Goal: Task Accomplishment & Management: Manage account settings

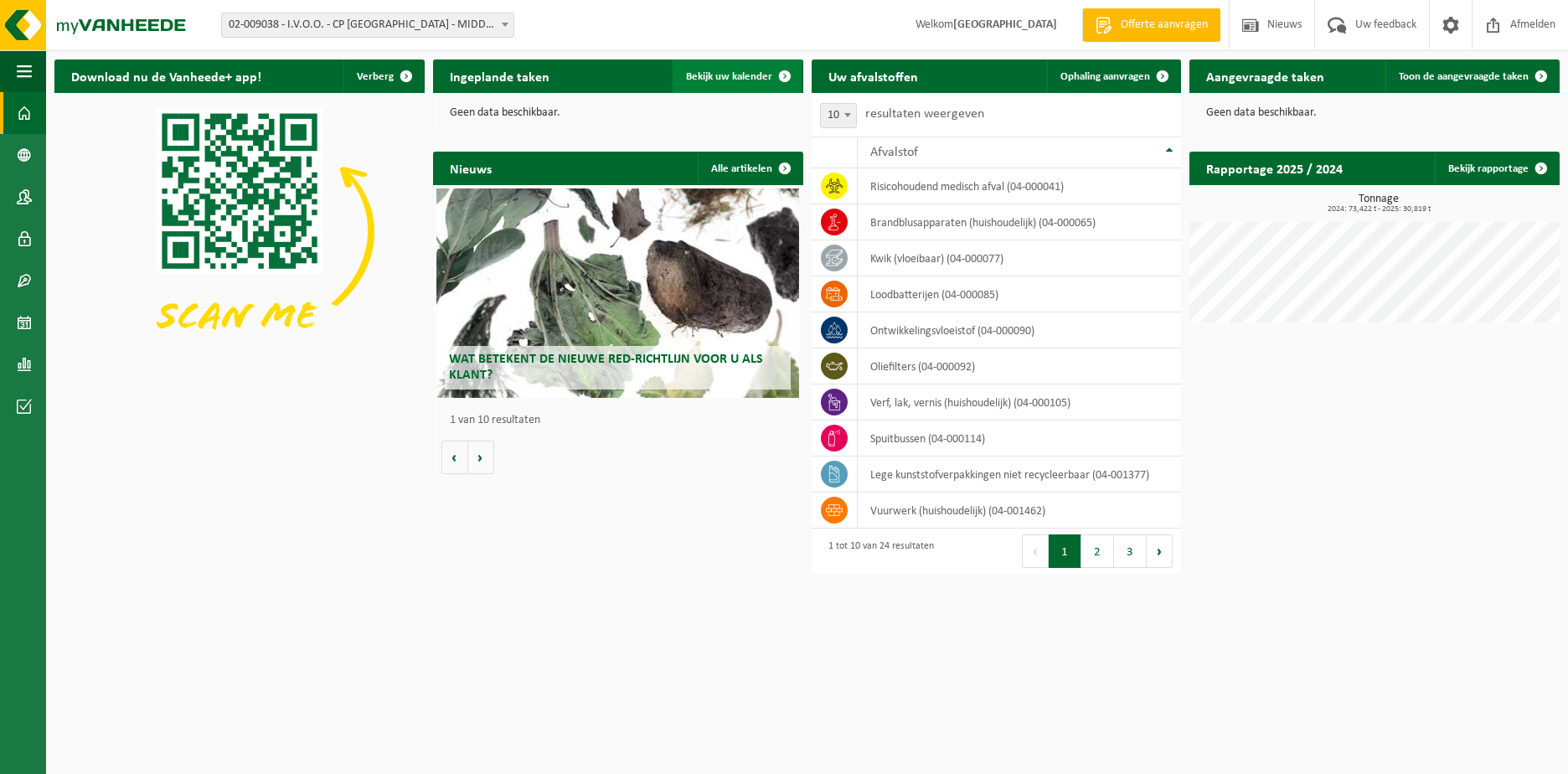
click at [733, 78] on span "Bekijk uw kalender" at bounding box center [729, 76] width 86 height 11
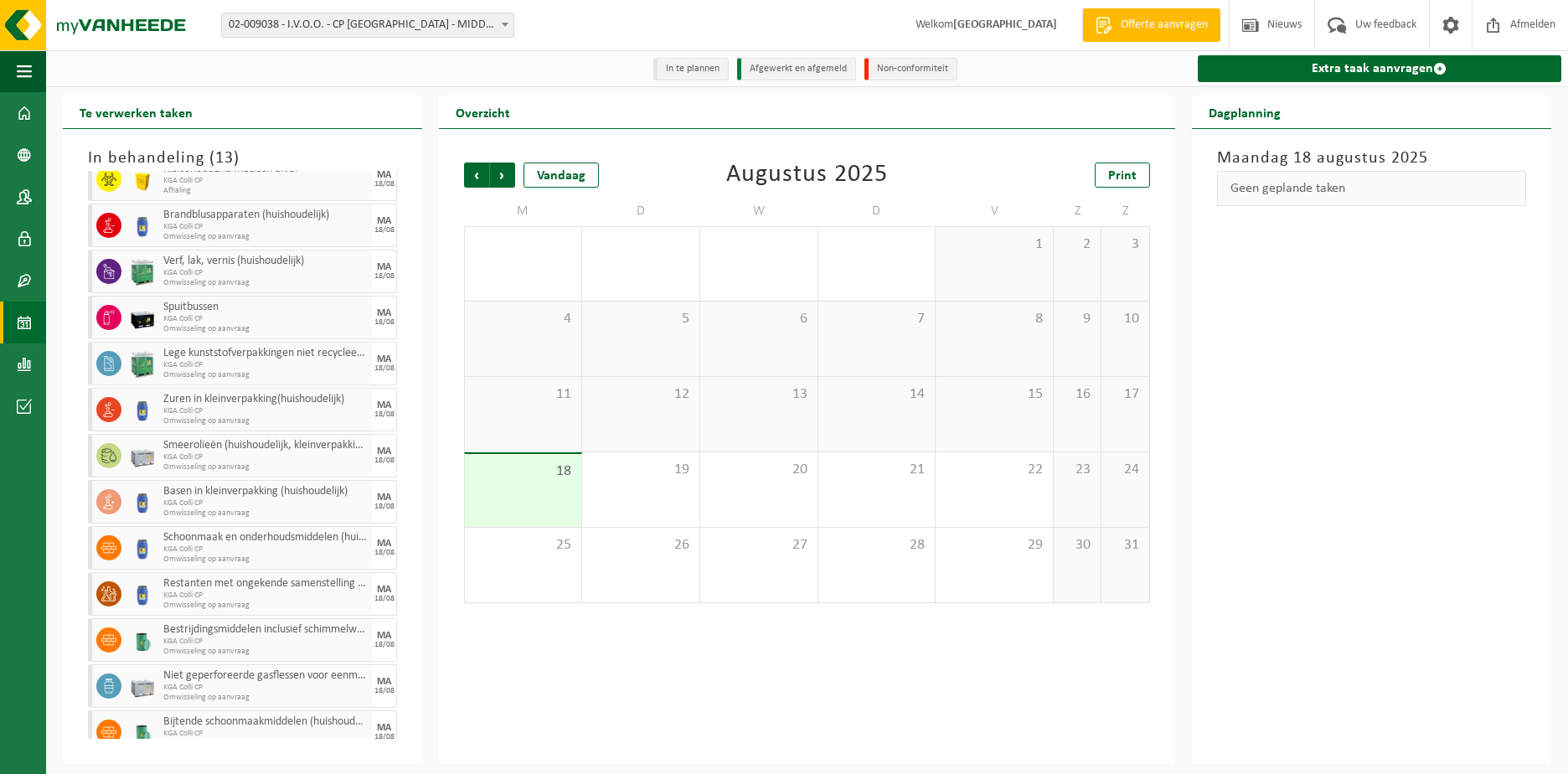
scroll to position [56, 0]
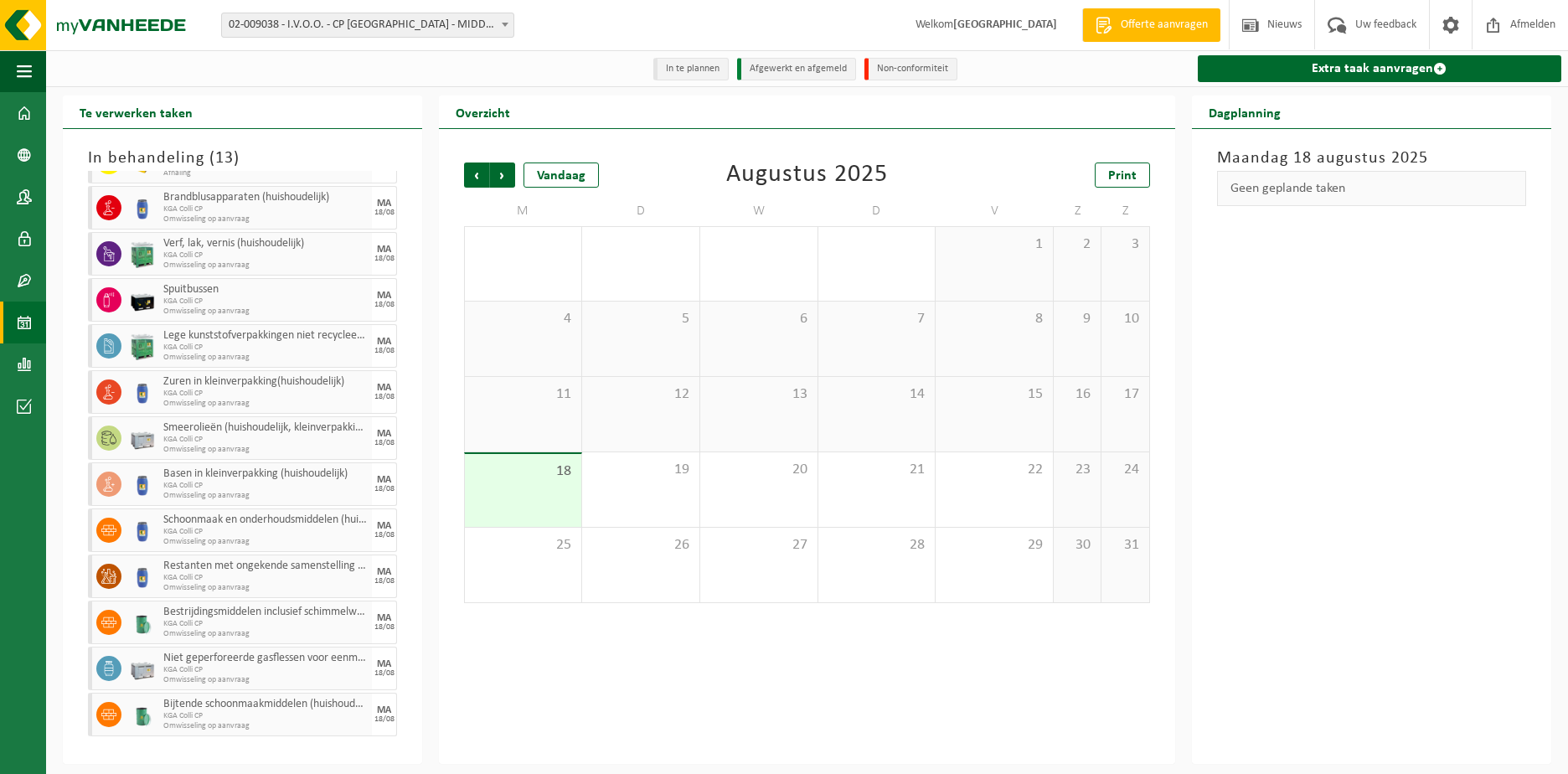
click at [1342, 311] on div "[DATE] Geen geplande taken" at bounding box center [1372, 446] width 359 height 634
click at [1521, 21] on span "Afmelden" at bounding box center [1532, 24] width 54 height 50
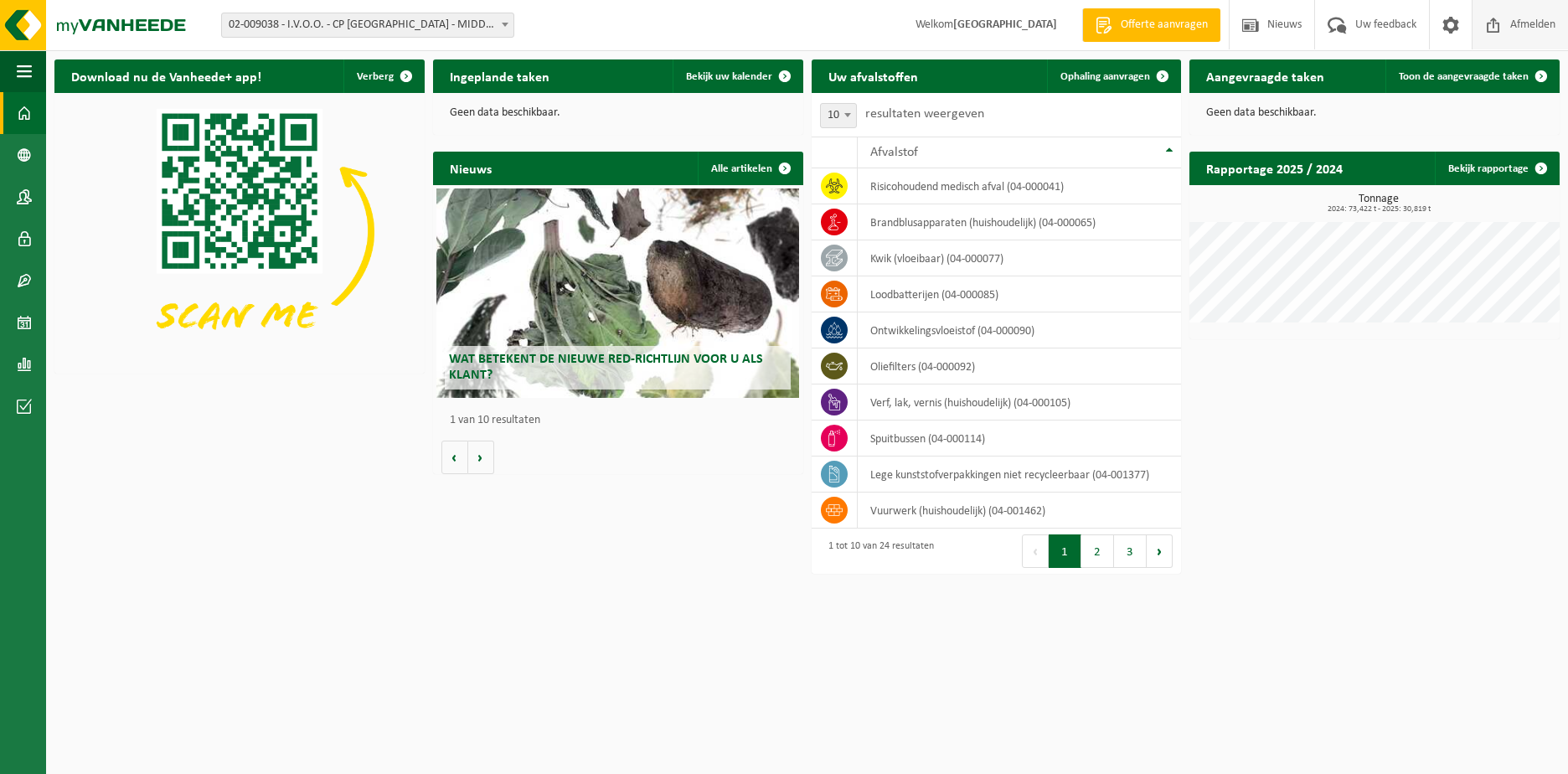
click at [1551, 29] on span "Afmelden" at bounding box center [1532, 24] width 54 height 50
